Goal: Task Accomplishment & Management: Complete application form

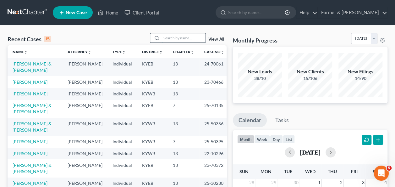
click at [189, 39] on input "search" at bounding box center [184, 37] width 44 height 9
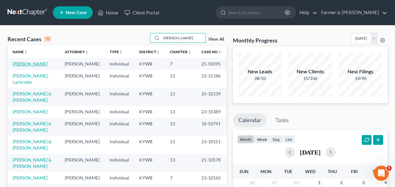
type input "[PERSON_NAME]"
click at [33, 63] on link "[PERSON_NAME]" at bounding box center [30, 63] width 35 height 5
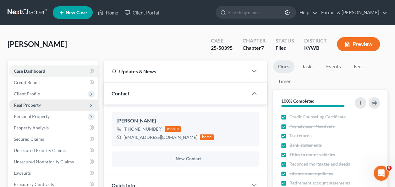
scroll to position [313, 0]
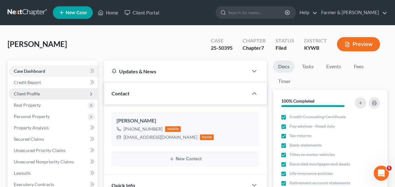
click at [32, 92] on span "Client Profile" at bounding box center [27, 93] width 26 height 5
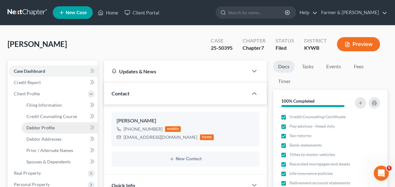
click at [53, 126] on span "Debtor Profile" at bounding box center [40, 127] width 28 height 5
select select "3"
select select "0"
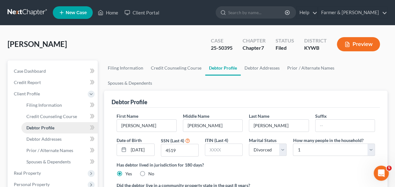
radio input "true"
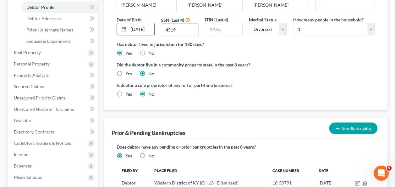
scroll to position [121, 0]
click at [102, 153] on div "Filing Information Credit Counseling Course Debtor Profile Debtor Addresses Pri…" at bounding box center [246, 99] width 290 height 318
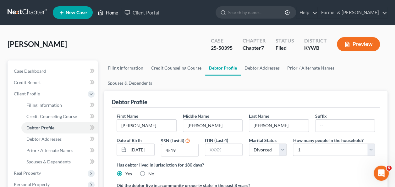
click at [114, 11] on link "Home" at bounding box center [108, 12] width 27 height 11
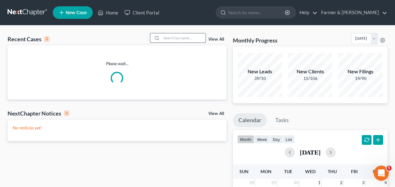
click at [170, 37] on input "search" at bounding box center [184, 37] width 44 height 9
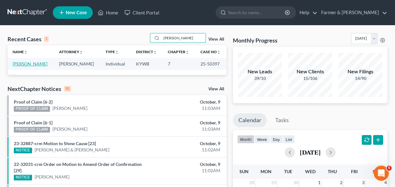
type input "[PERSON_NAME]"
click at [36, 64] on link "[PERSON_NAME]" at bounding box center [30, 63] width 35 height 5
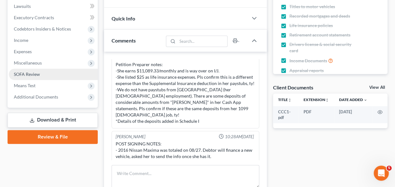
scroll to position [166, 0]
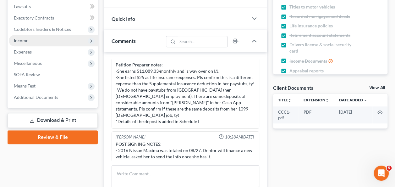
click at [41, 41] on span "Income" at bounding box center [53, 40] width 89 height 11
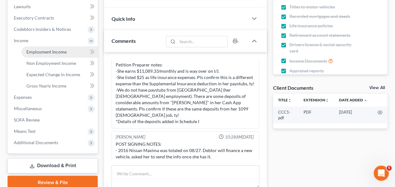
click at [42, 51] on span "Employment Income" at bounding box center [46, 51] width 40 height 5
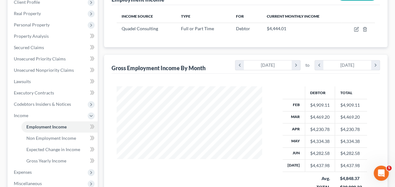
scroll to position [97, 0]
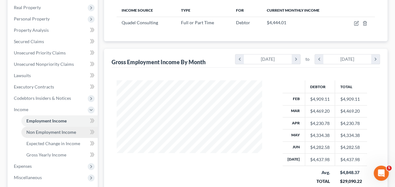
click at [49, 129] on link "Non Employment Income" at bounding box center [59, 131] width 76 height 11
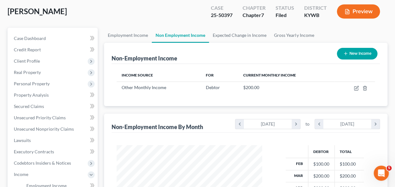
scroll to position [33, 0]
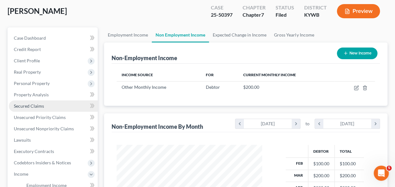
click at [45, 106] on link "Secured Claims" at bounding box center [53, 105] width 89 height 11
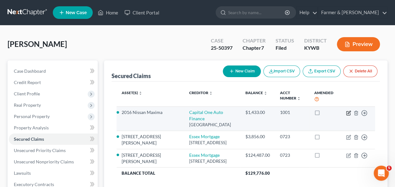
click at [347, 112] on icon "button" at bounding box center [349, 113] width 4 height 4
select select "4"
select select "0"
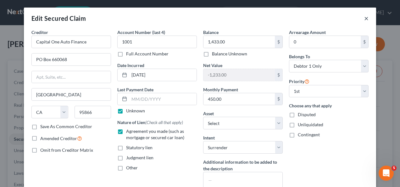
click at [364, 20] on button "×" at bounding box center [366, 18] width 4 height 8
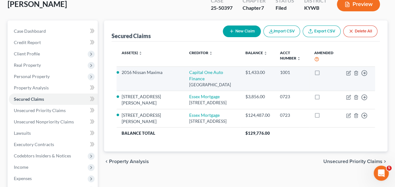
scroll to position [41, 0]
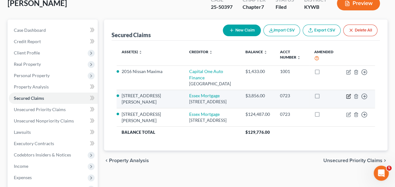
click at [348, 96] on icon "button" at bounding box center [349, 95] width 3 height 3
select select "9"
select select "8"
select select "2"
select select "0"
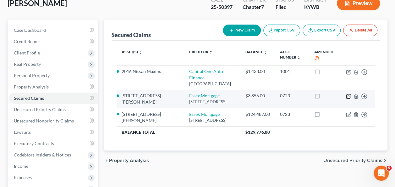
select select "0"
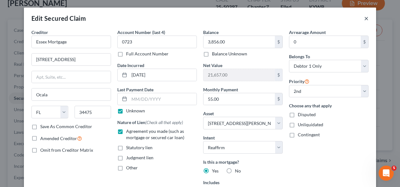
click at [364, 19] on button "×" at bounding box center [366, 18] width 4 height 8
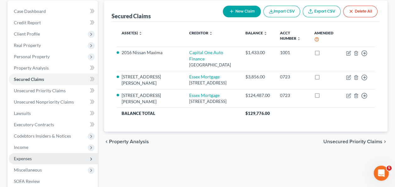
scroll to position [57, 0]
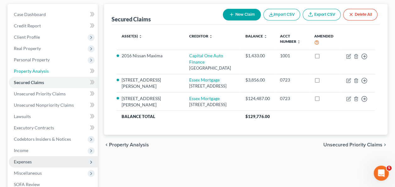
click at [40, 70] on span "Property Analysis" at bounding box center [31, 70] width 35 height 5
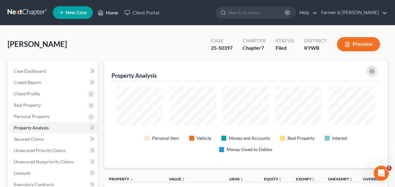
click at [108, 15] on link "Home" at bounding box center [108, 12] width 27 height 11
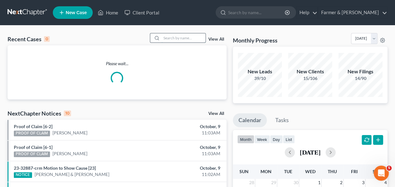
click at [177, 41] on input "search" at bounding box center [184, 37] width 44 height 9
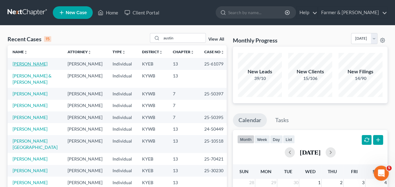
scroll to position [81, 0]
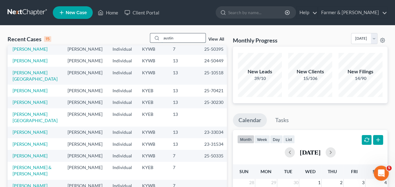
click at [184, 37] on input "austin" at bounding box center [184, 37] width 44 height 9
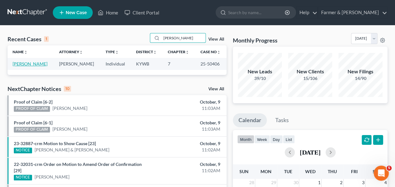
type input "[PERSON_NAME]"
click at [36, 64] on link "[PERSON_NAME]" at bounding box center [30, 63] width 35 height 5
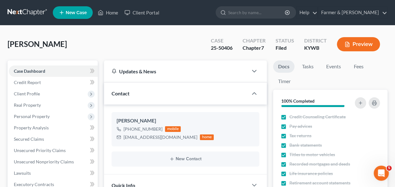
scroll to position [93, 0]
click at [117, 11] on link "Home" at bounding box center [108, 12] width 27 height 11
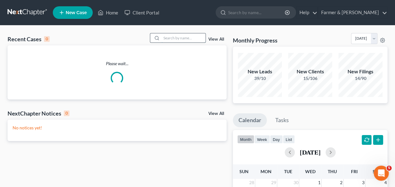
click at [168, 39] on input "search" at bounding box center [184, 37] width 44 height 9
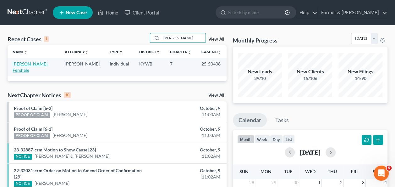
type input "[PERSON_NAME]"
click at [29, 64] on link "[PERSON_NAME], Fershale" at bounding box center [31, 67] width 36 height 12
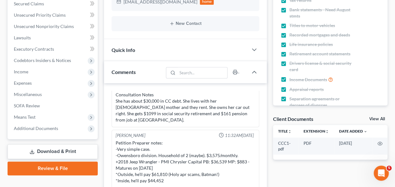
scroll to position [11, 0]
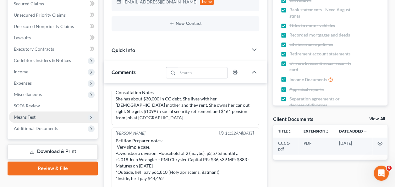
click at [43, 114] on span "Means Test" at bounding box center [53, 116] width 89 height 11
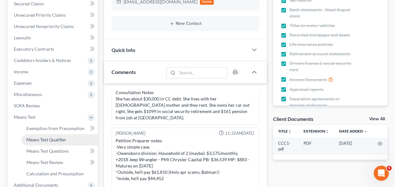
click at [57, 137] on span "Means Test Qualifier" at bounding box center [46, 139] width 40 height 5
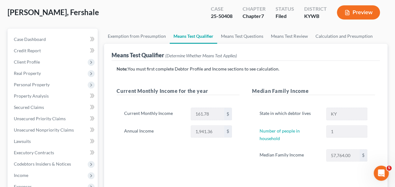
scroll to position [32, 0]
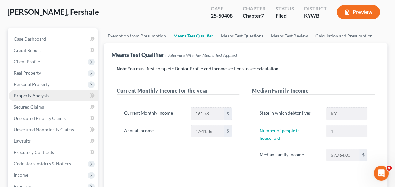
click at [48, 96] on link "Property Analysis" at bounding box center [53, 95] width 89 height 11
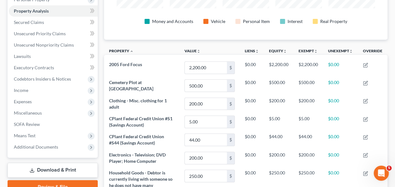
scroll to position [117, 0]
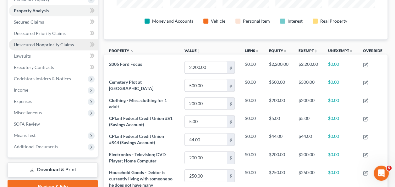
click at [55, 43] on span "Unsecured Nonpriority Claims" at bounding box center [44, 44] width 60 height 5
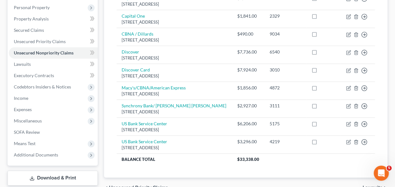
scroll to position [120, 0]
